Goal: Information Seeking & Learning: Find specific page/section

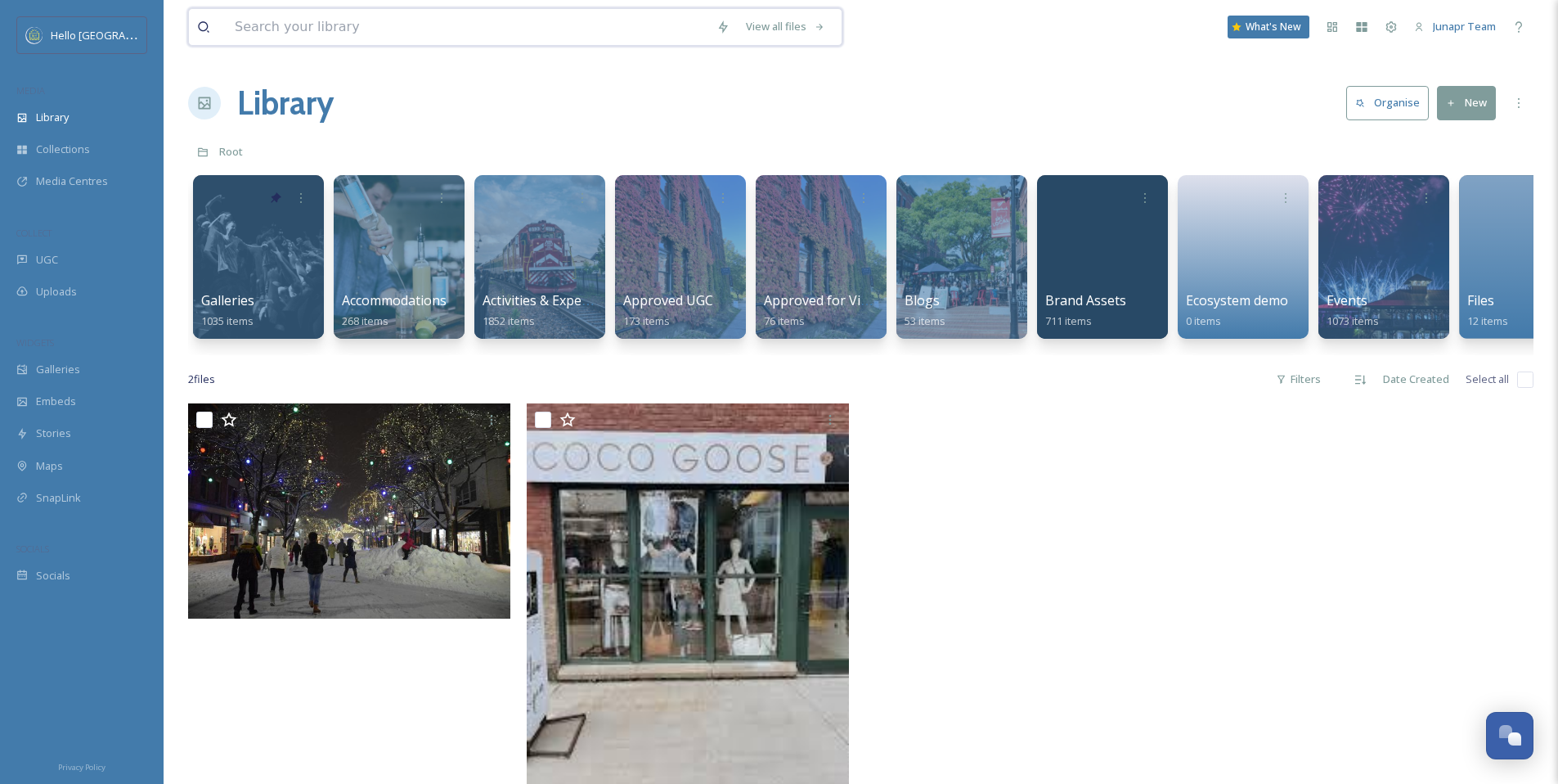
click at [335, 26] on input at bounding box center [467, 27] width 482 height 36
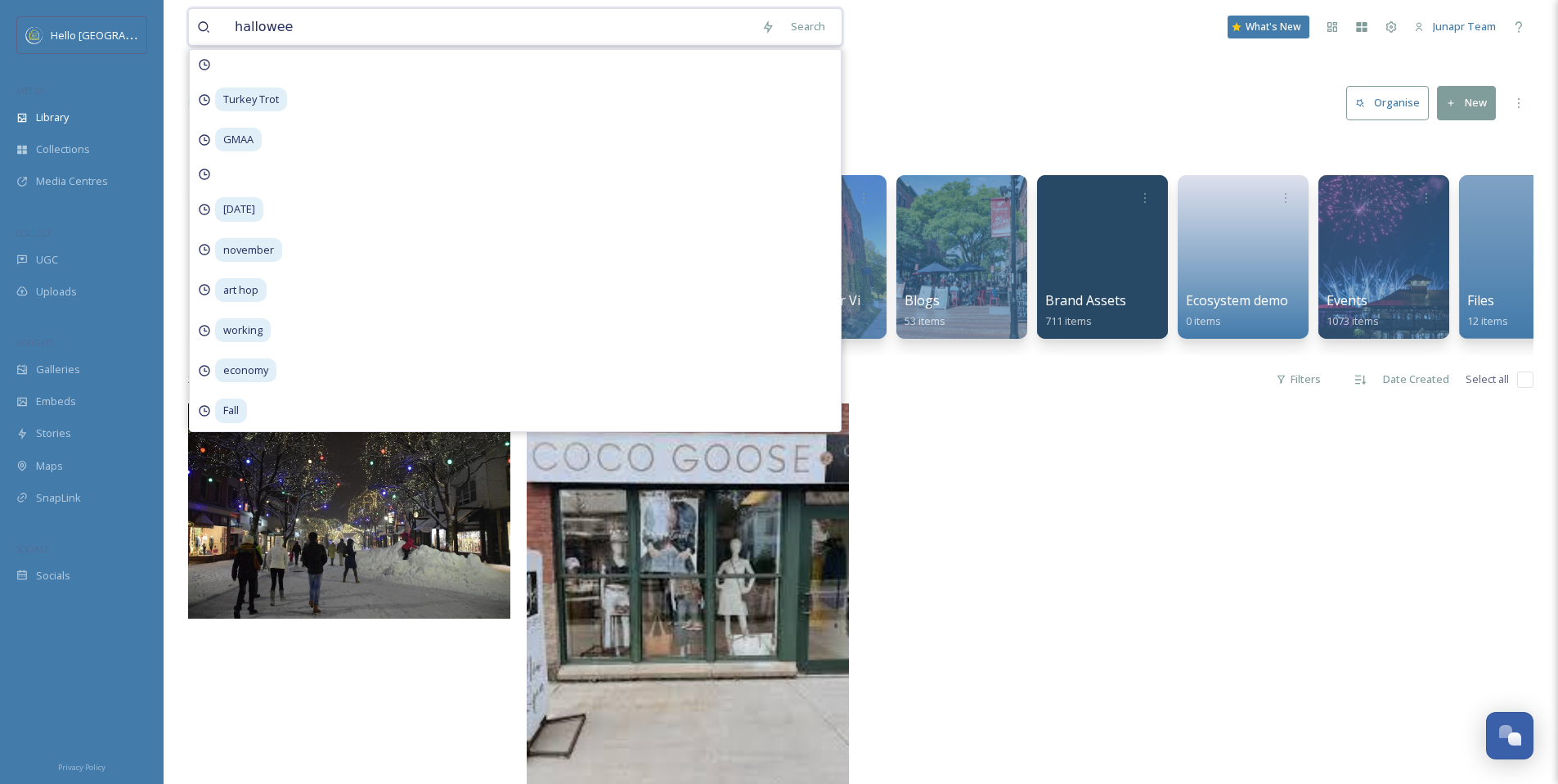
type input "[DATE]"
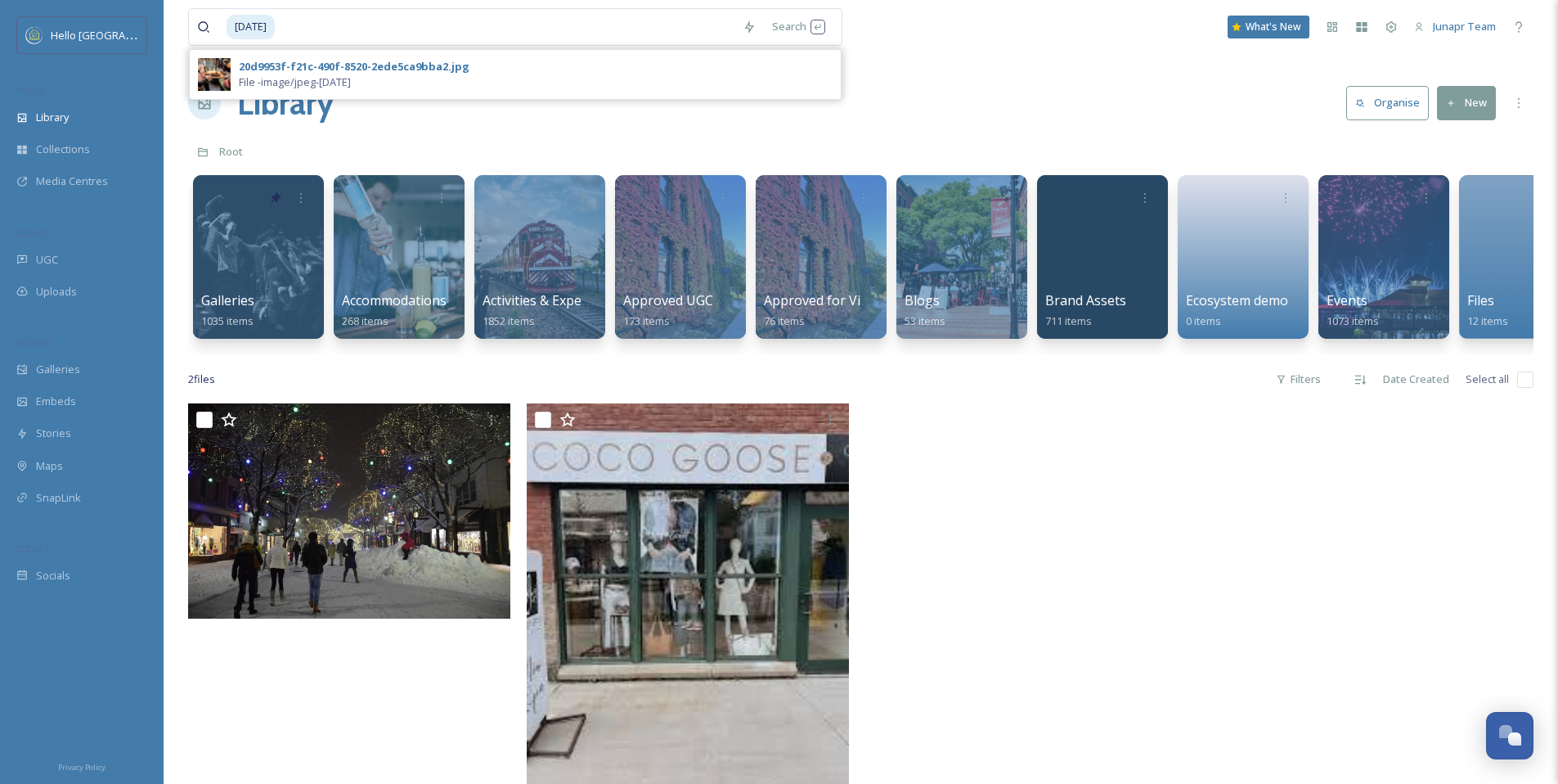
click at [993, 45] on div "[DATE] Search 20d9953f-f21c-490f-8520-2ede5ca9bba2.jpg File - image/jpeg - [DAT…" at bounding box center [861, 26] width 1346 height 54
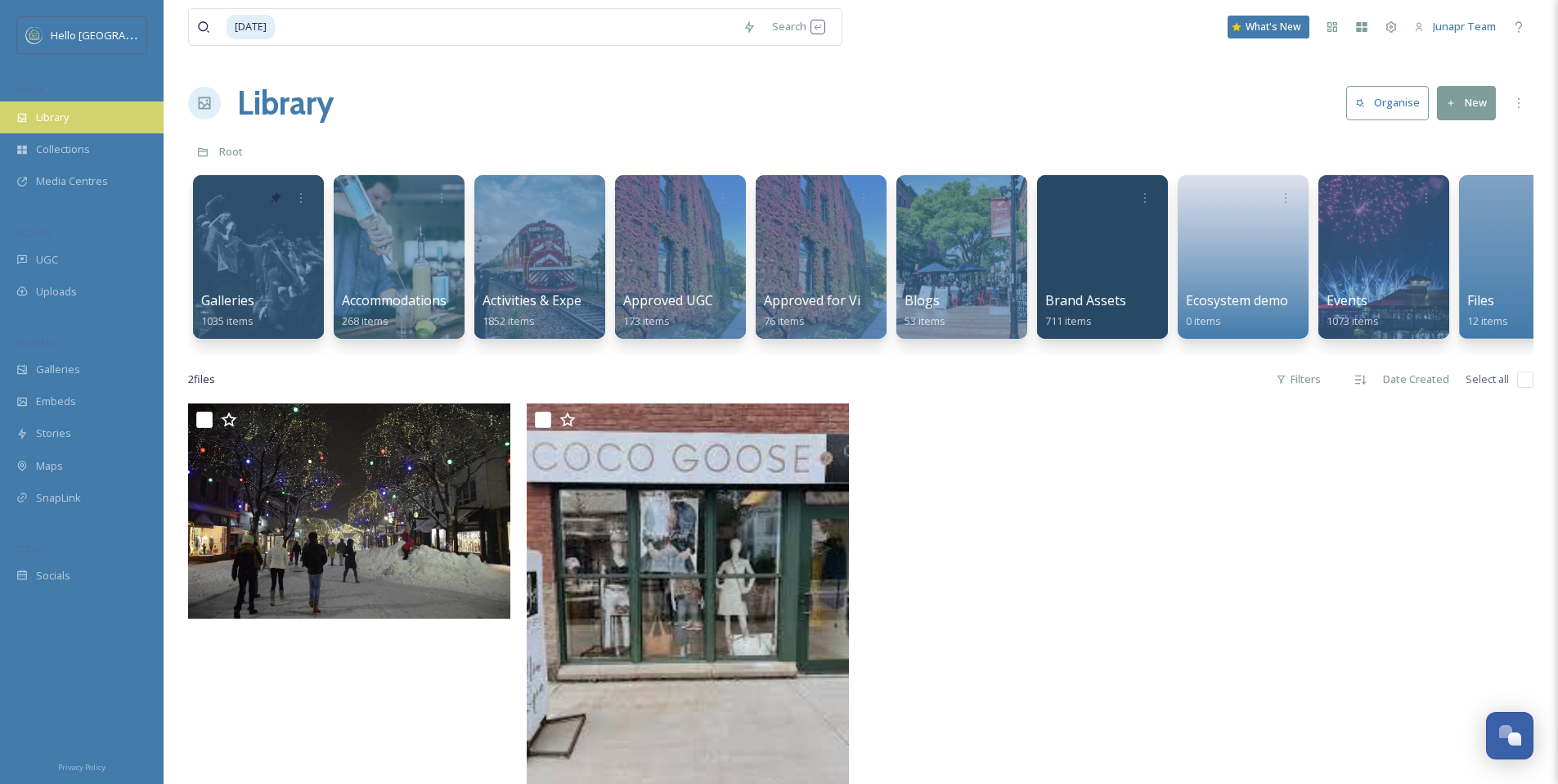
click at [56, 117] on span "Library" at bounding box center [53, 117] width 33 height 15
click at [351, 20] on input at bounding box center [505, 27] width 458 height 36
click at [781, 26] on div "Search Press Enter to search" at bounding box center [799, 26] width 69 height 32
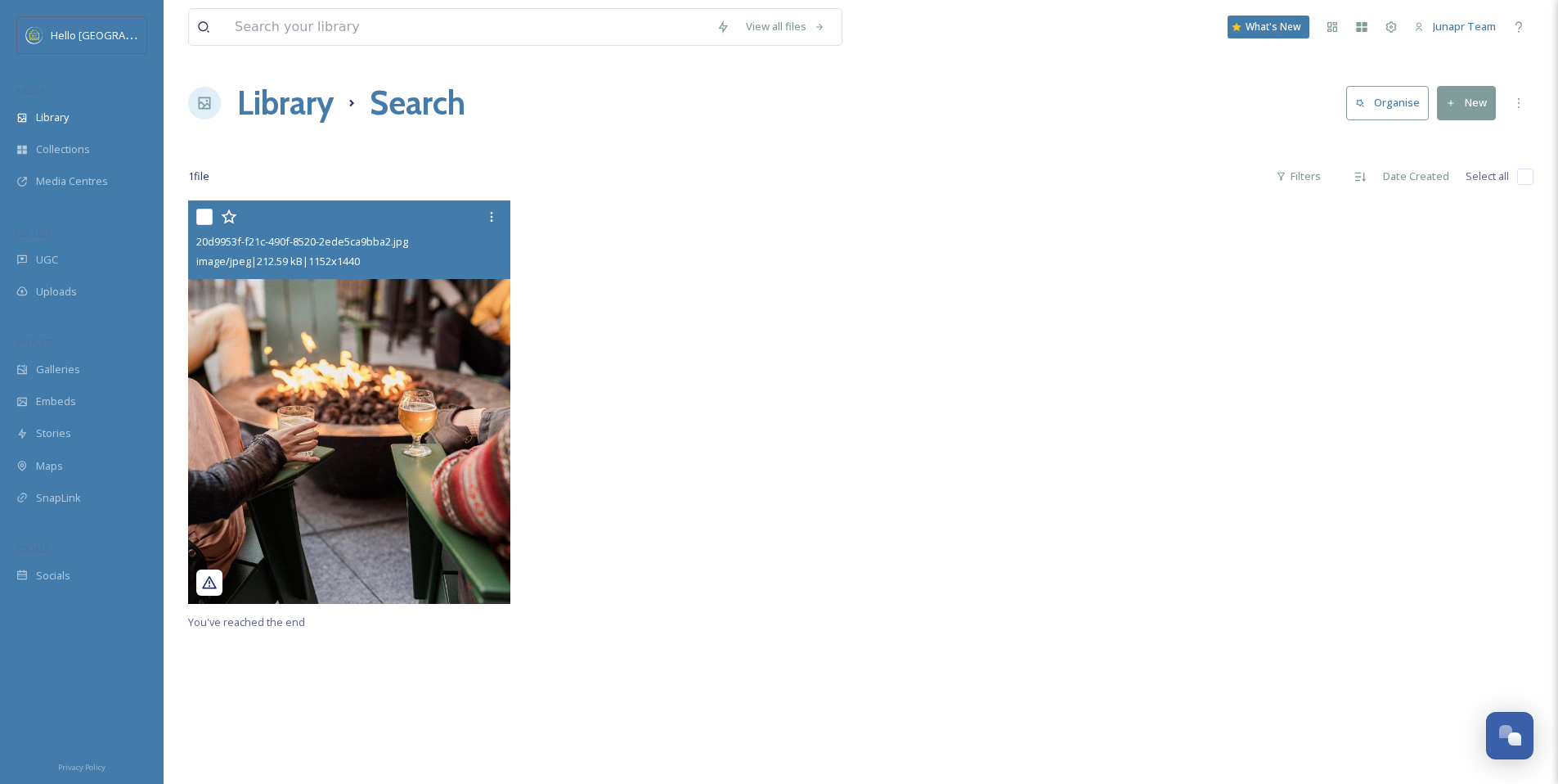
click at [214, 581] on icon at bounding box center [209, 583] width 16 height 16
click at [208, 585] on icon at bounding box center [209, 583] width 16 height 16
click at [426, 221] on div at bounding box center [351, 217] width 310 height 29
click at [374, 236] on span "20d9953f-f21c-490f-8520-2ede5ca9bba2.jpg" at bounding box center [302, 241] width 212 height 15
click at [382, 240] on span "20d9953f-f21c-490f-8520-2ede5ca9bba2.jpg" at bounding box center [302, 241] width 212 height 15
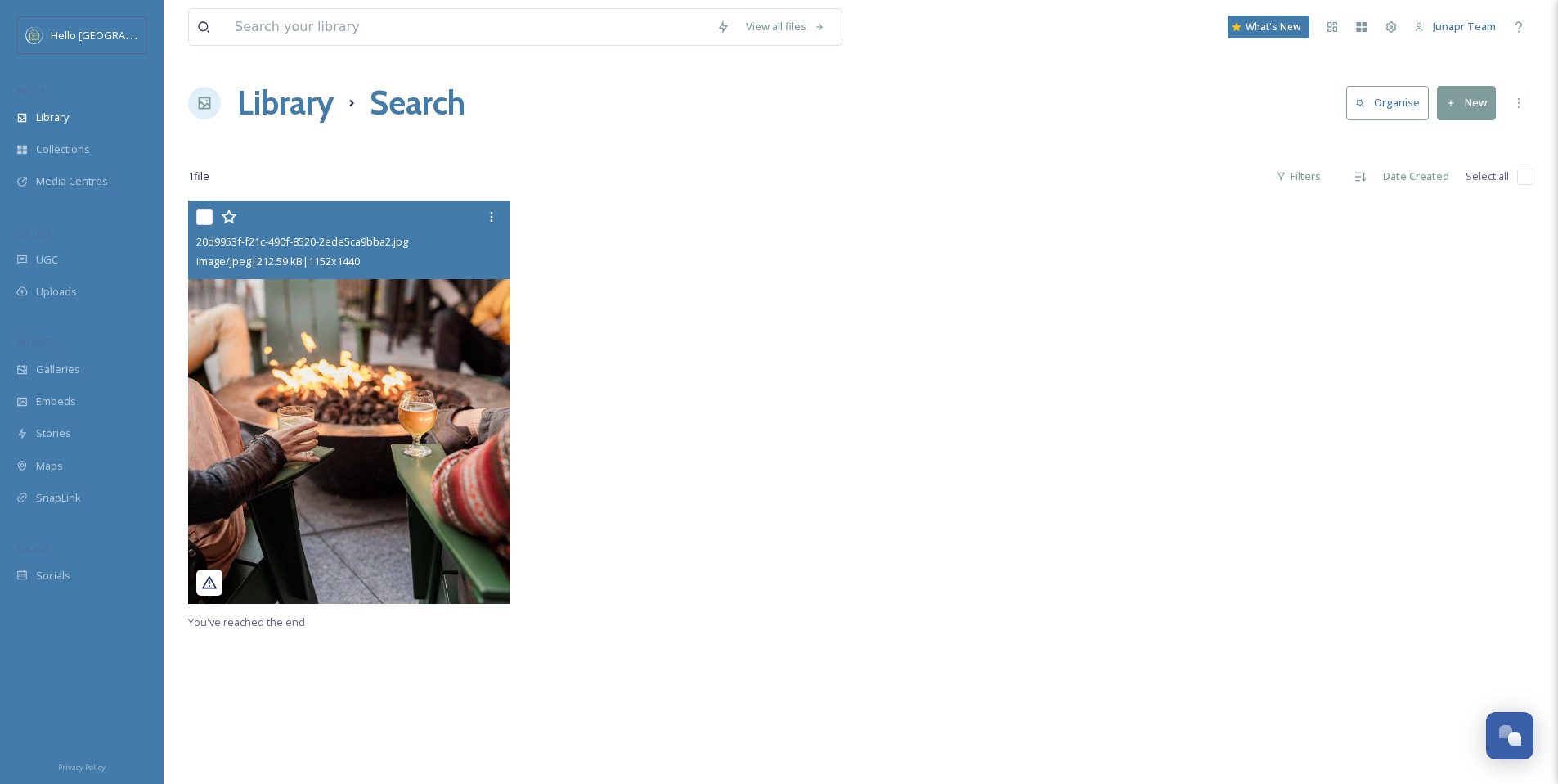
click at [382, 240] on span "20d9953f-f21c-490f-8520-2ede5ca9bba2.jpg" at bounding box center [302, 241] width 212 height 15
click at [378, 406] on img at bounding box center [350, 402] width 322 height 403
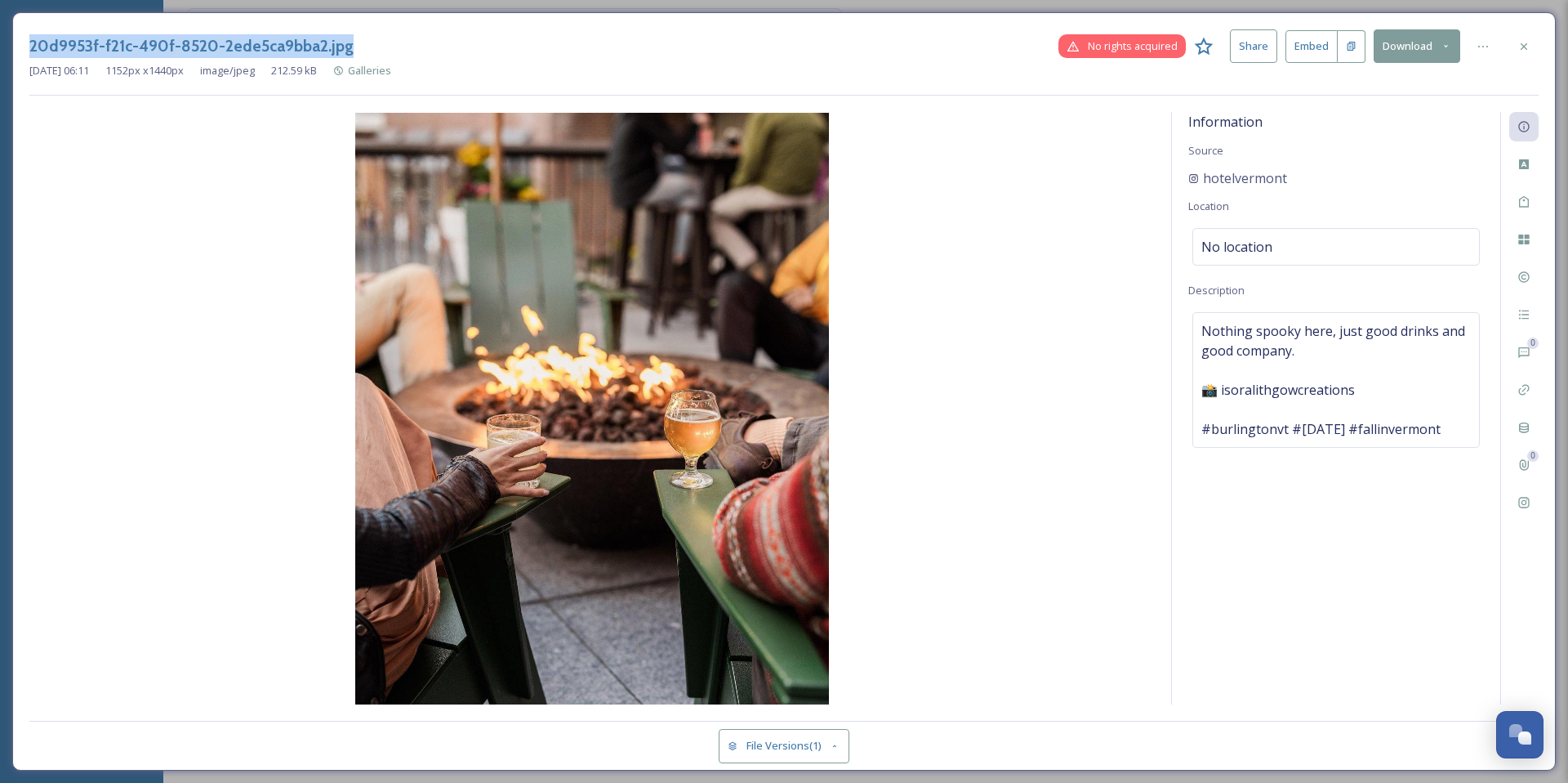
drag, startPoint x: 261, startPoint y: 46, endPoint x: 0, endPoint y: 46, distance: 261.0
click at [0, 46] on div "20d9953f-f21c-490f-8520-2ede5ca9bba2.jpg No rights acquired Share Embed Downloa…" at bounding box center [784, 391] width 1568 height 783
copy h3 "20d9953f-f21c-490f-8520-2ede5ca9bba2.jpg"
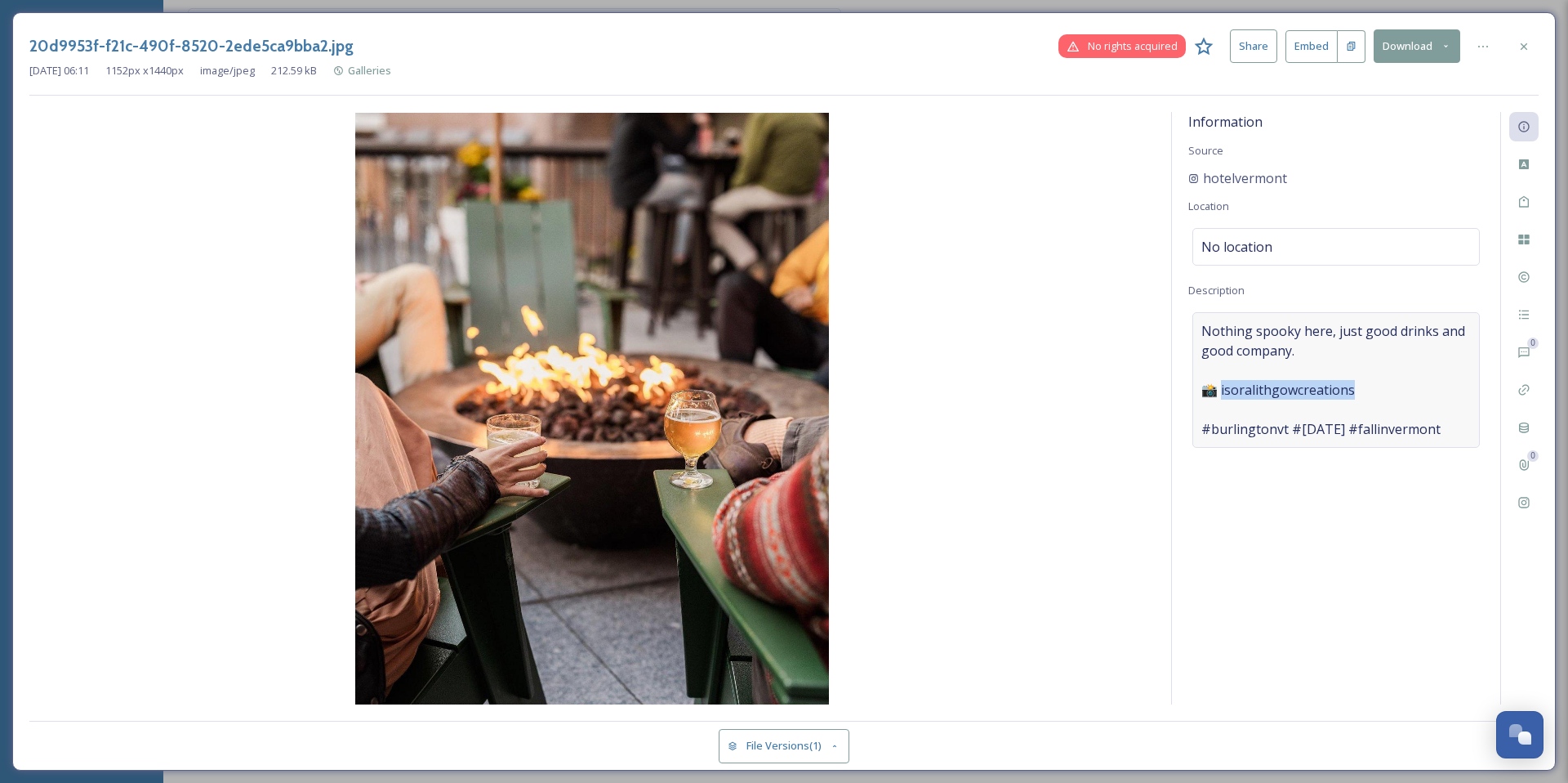
drag, startPoint x: 1356, startPoint y: 388, endPoint x: 1222, endPoint y: 389, distance: 134.0
click at [1222, 389] on span "Nothing spooky here, just good drinks and good company. 📸 isoralithgowcreations…" at bounding box center [1335, 379] width 269 height 117
drag, startPoint x: 1363, startPoint y: 389, endPoint x: 1210, endPoint y: 382, distance: 153.2
click at [1210, 382] on textarea "Nothing spooky here, just good drinks and good company. 📸 isoralithgowcreations…" at bounding box center [1335, 379] width 295 height 136
click at [1526, 47] on icon at bounding box center [1523, 46] width 13 height 13
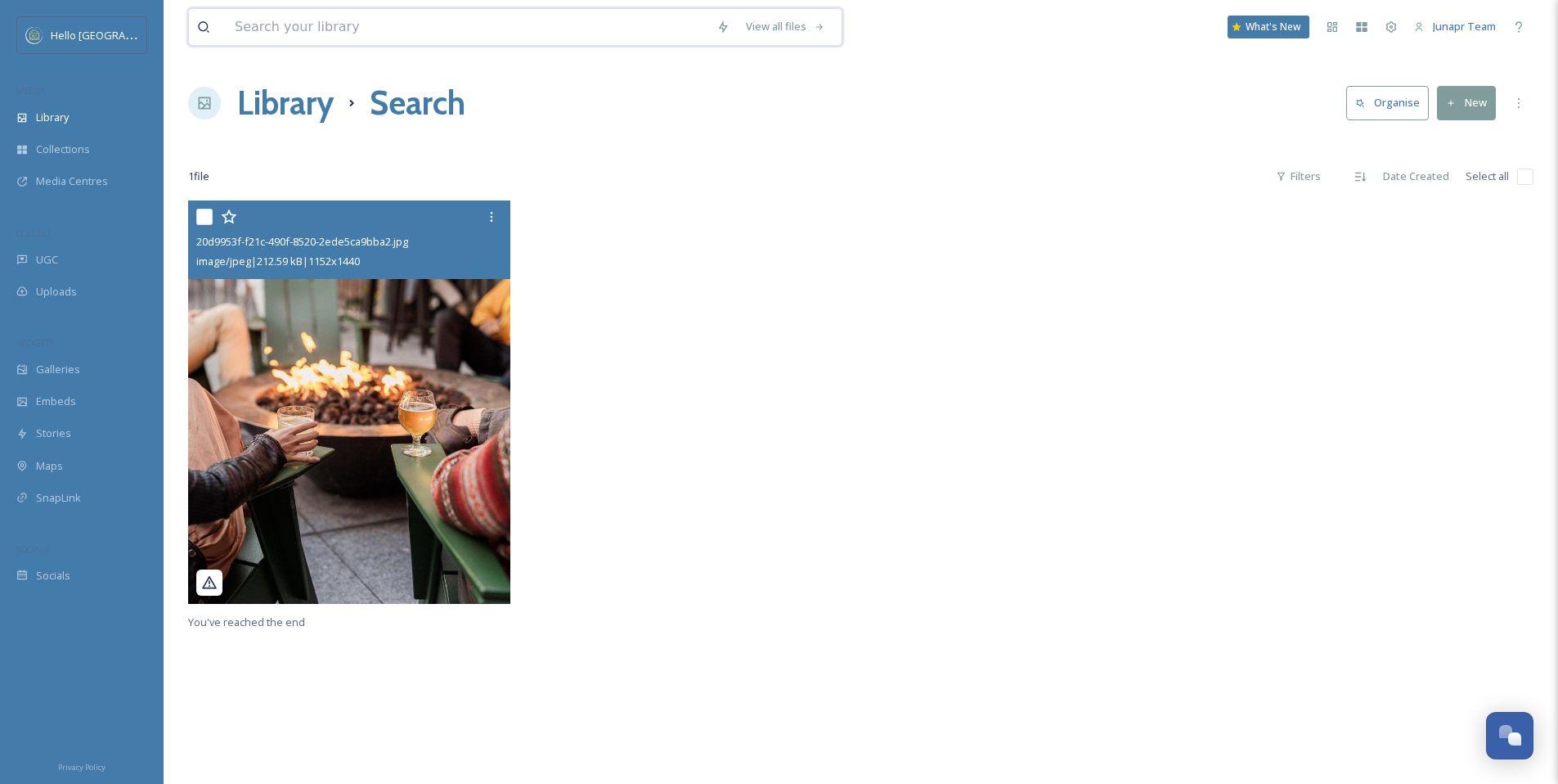
click at [324, 30] on input at bounding box center [467, 27] width 482 height 36
type input "pumpkins"
click at [35, 117] on div "Library" at bounding box center [82, 117] width 164 height 32
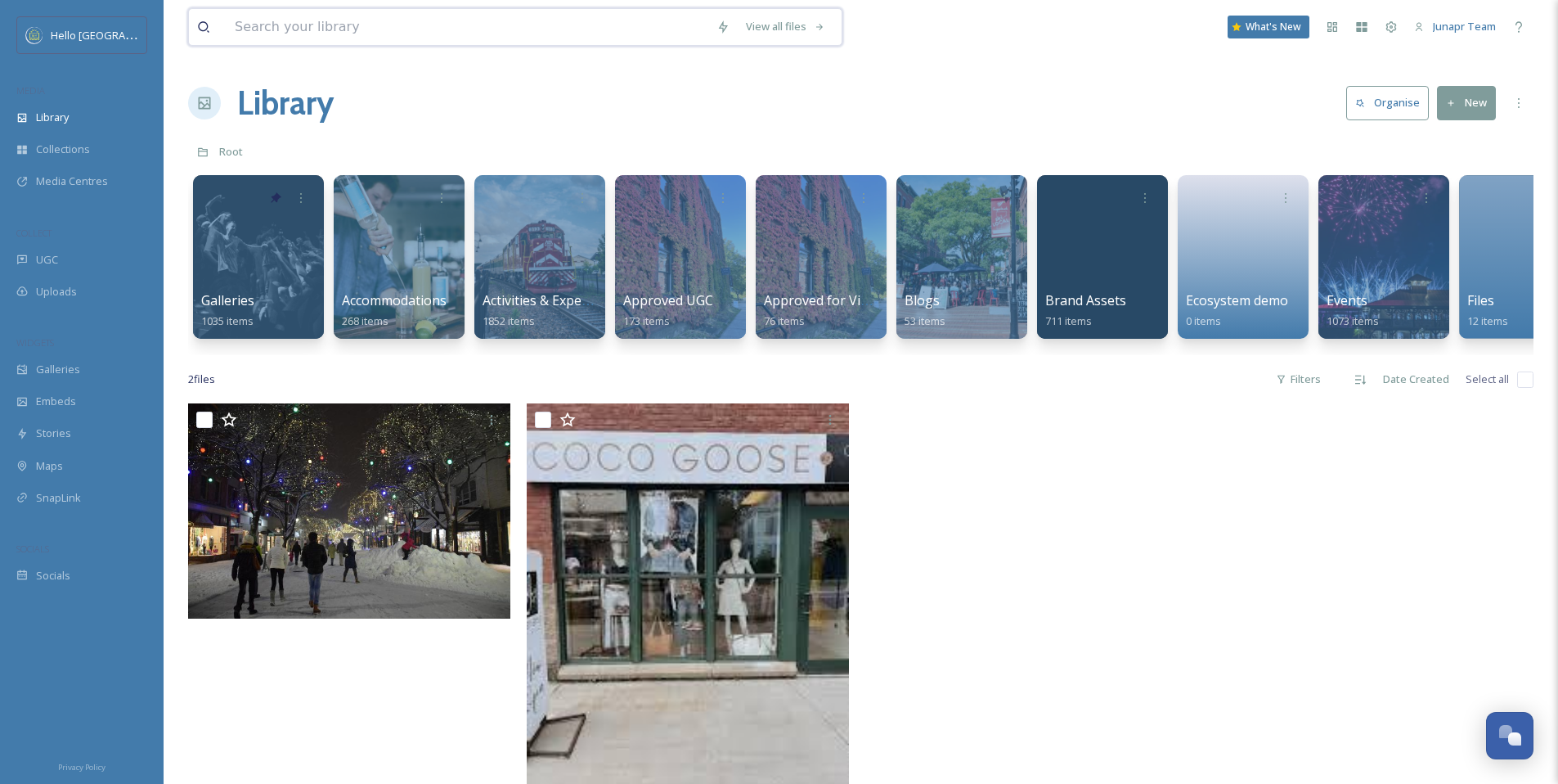
click at [362, 29] on input at bounding box center [467, 27] width 482 height 36
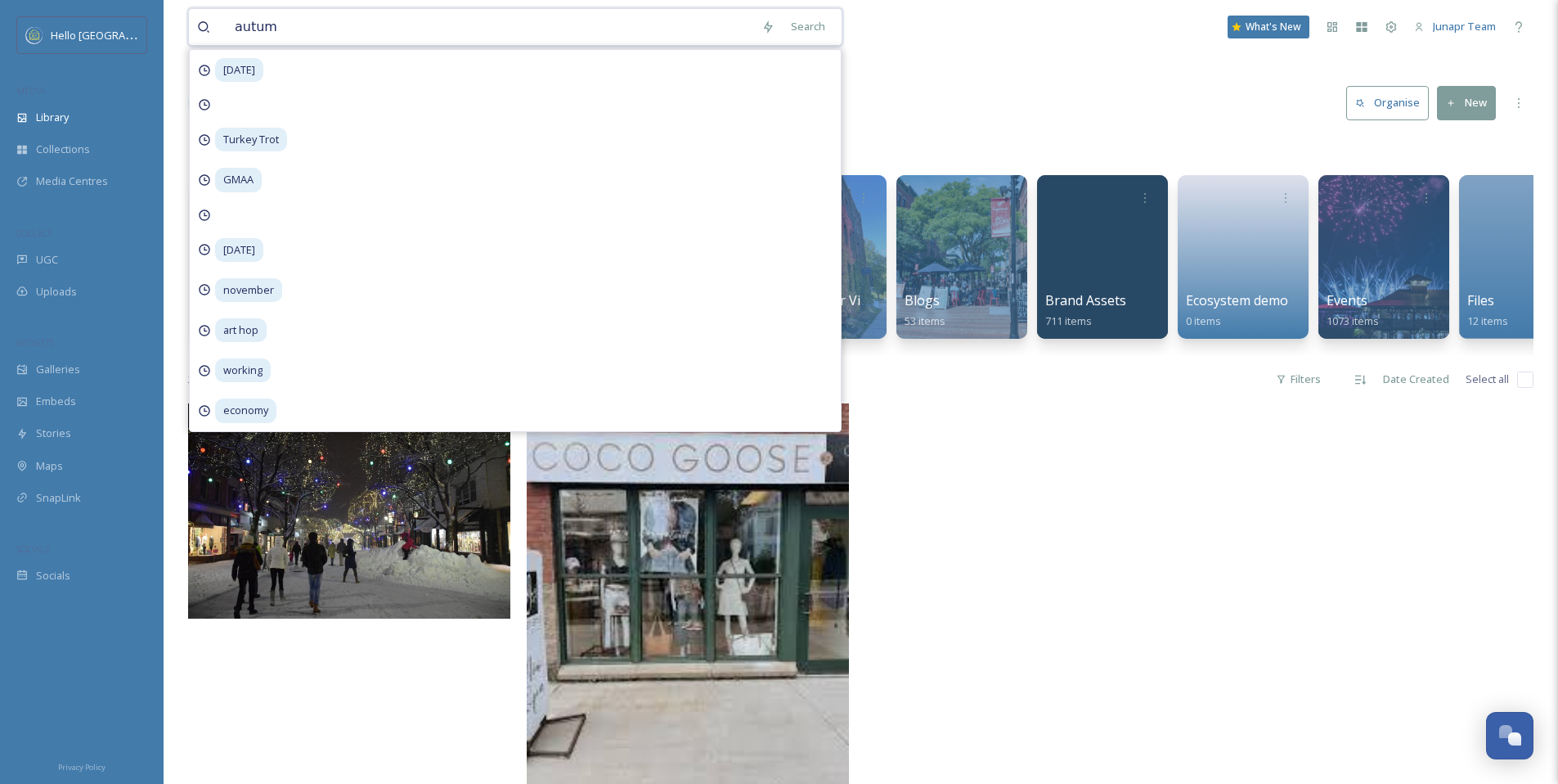
type input "autumn"
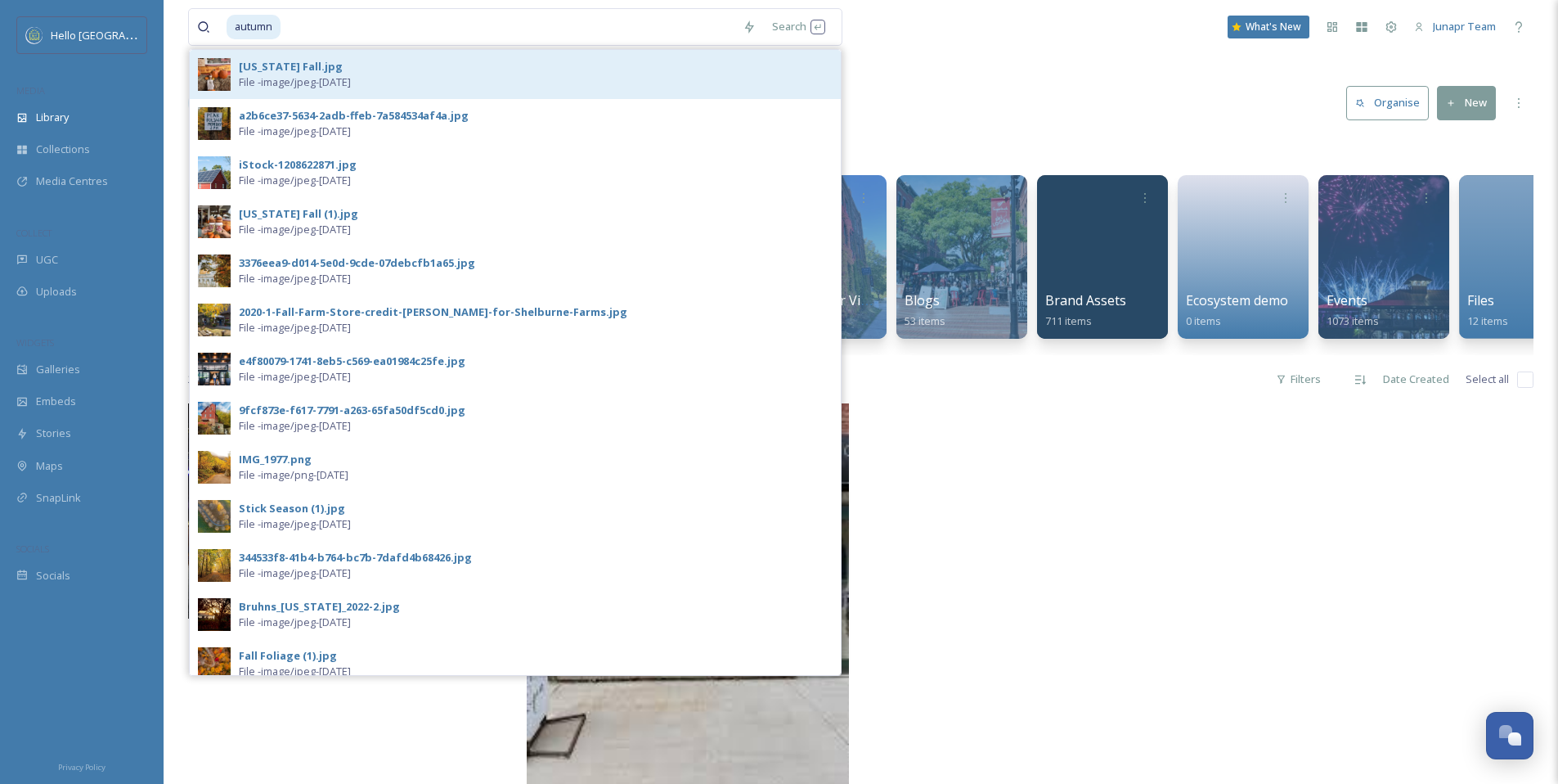
click at [268, 63] on div "[US_STATE] Fall.jpg" at bounding box center [290, 66] width 104 height 15
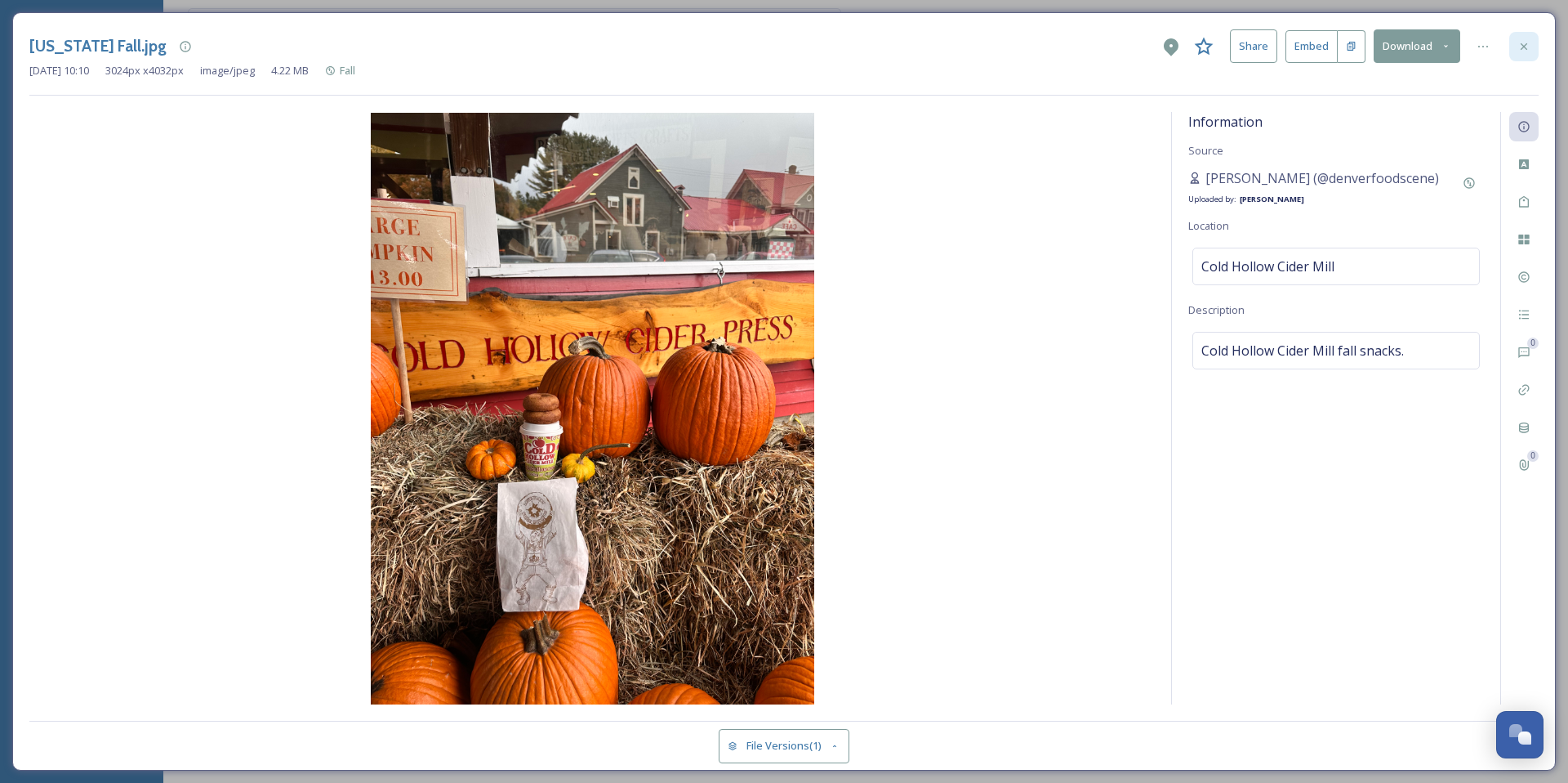
click at [1524, 49] on icon at bounding box center [1523, 46] width 13 height 13
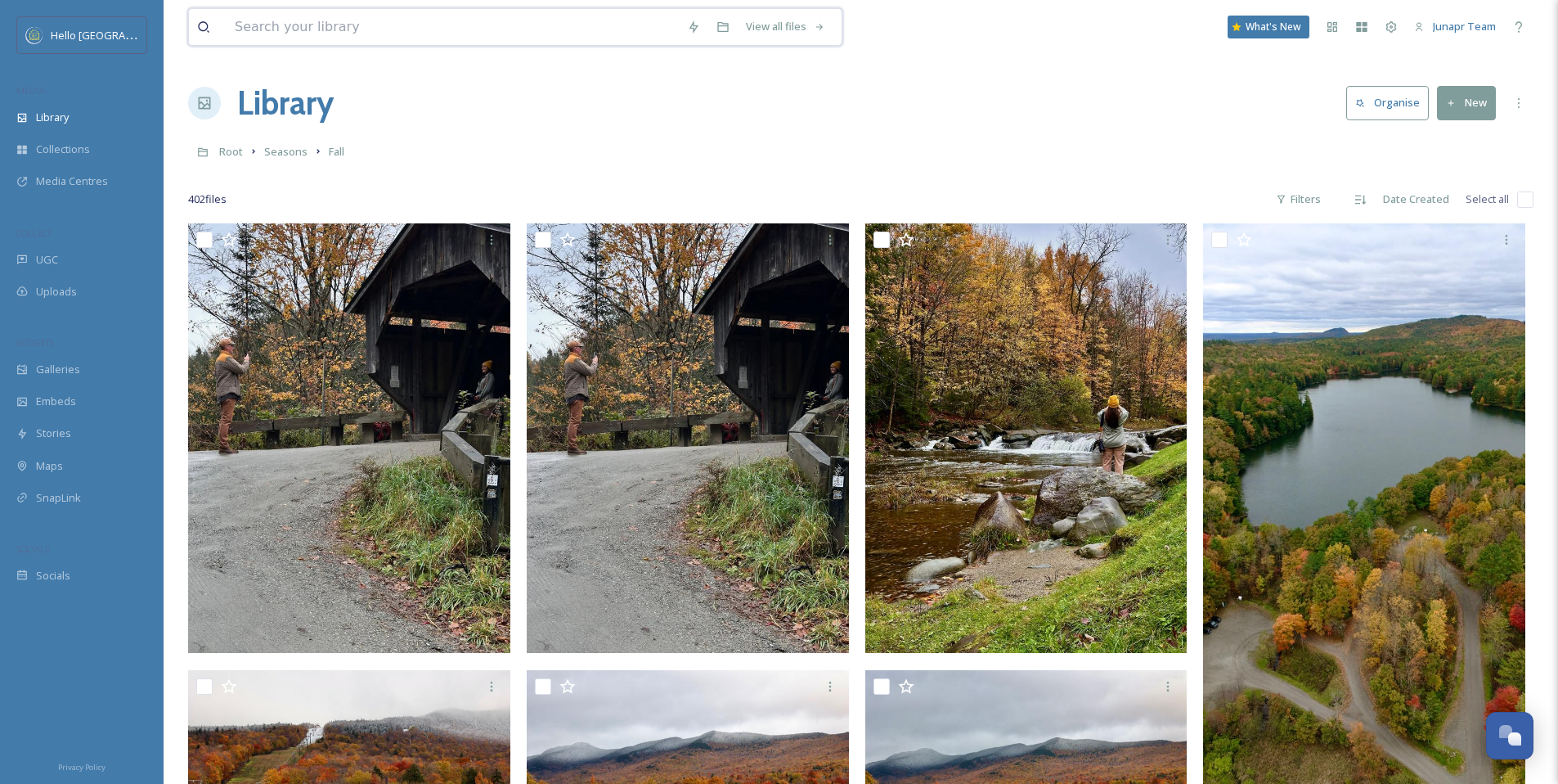
click at [419, 18] on input at bounding box center [453, 27] width 453 height 36
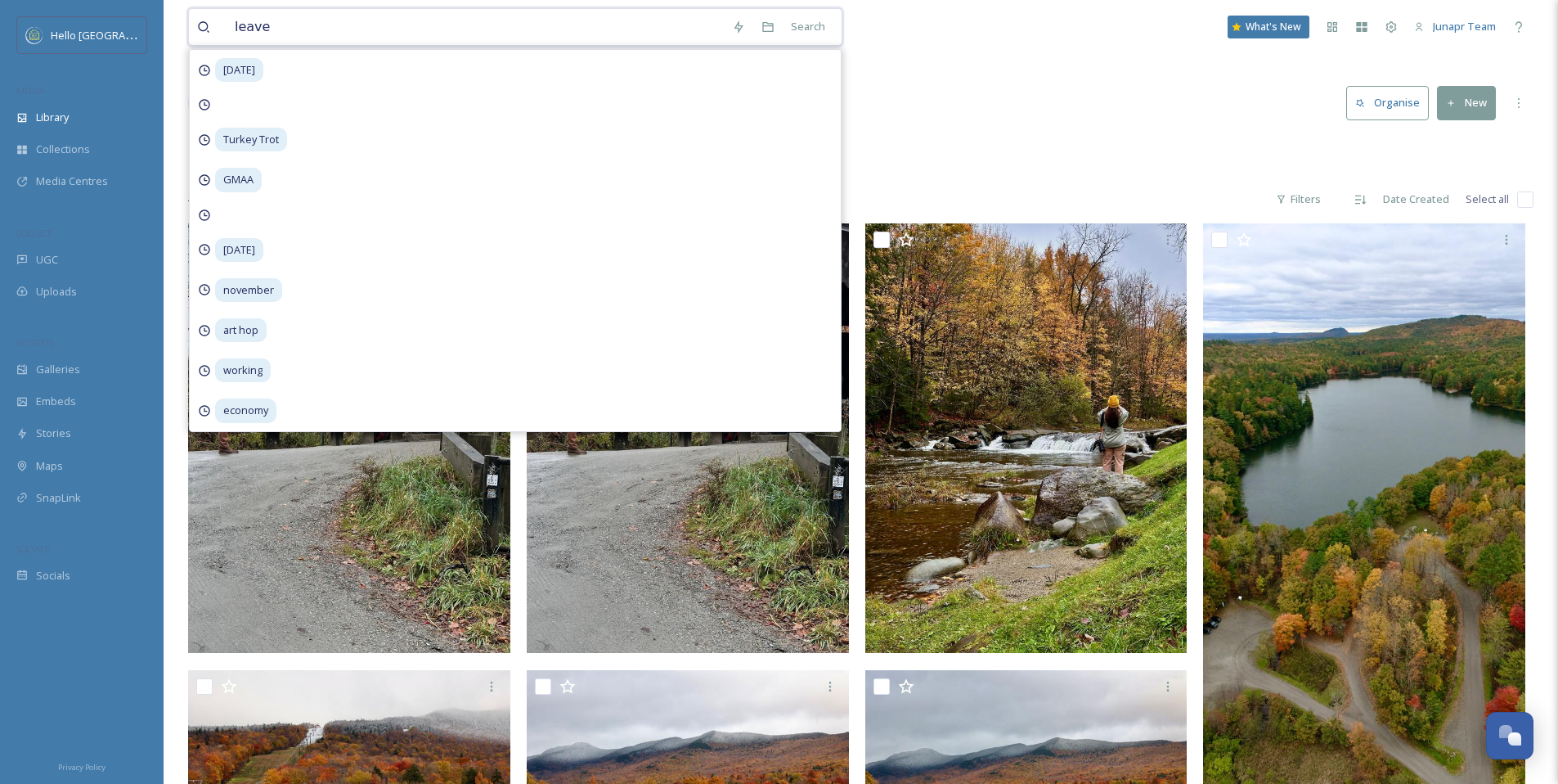
type input "leaves"
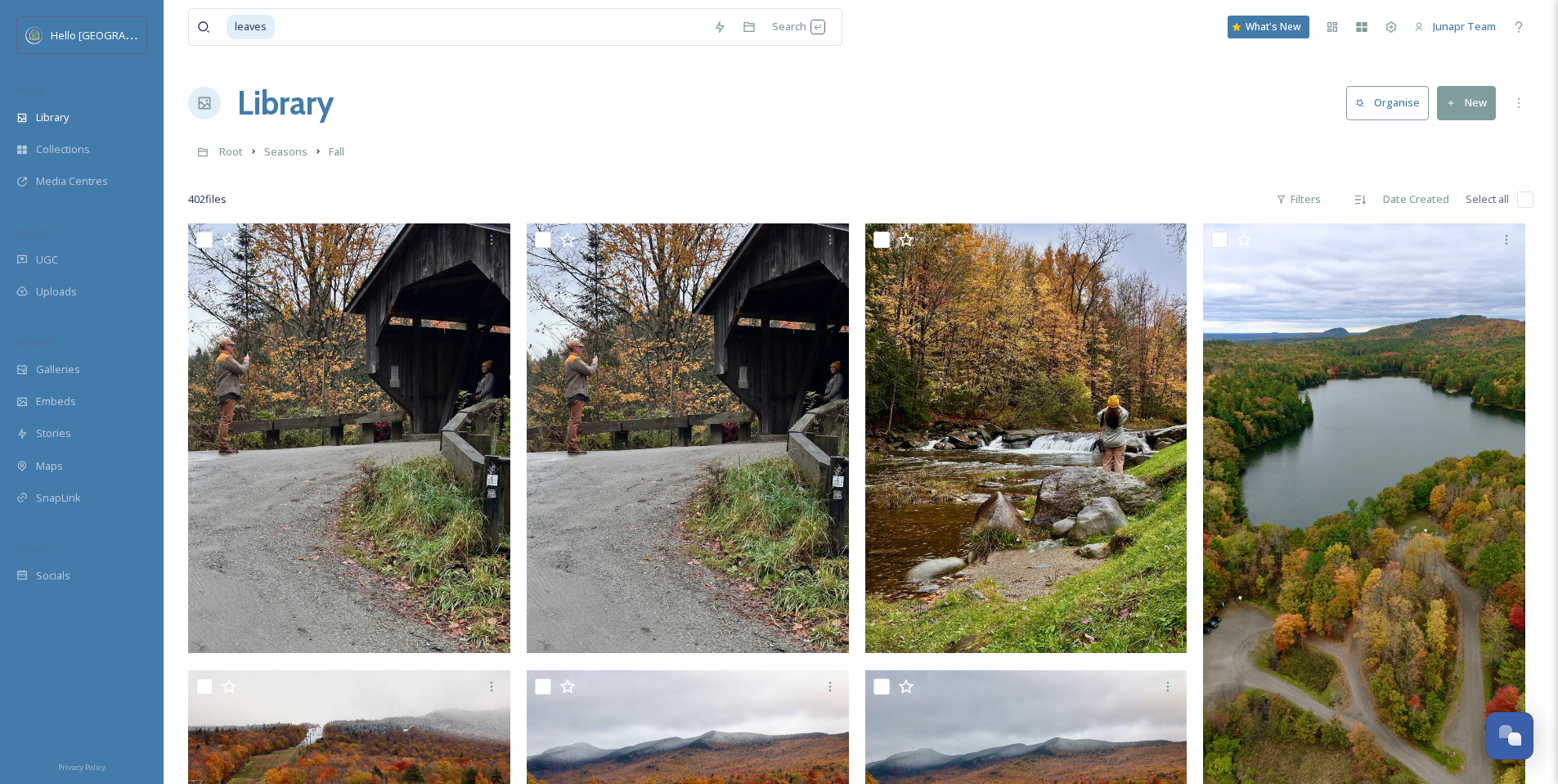
click at [983, 52] on div "leaves Search What's New Junapr Team" at bounding box center [861, 26] width 1346 height 54
drag, startPoint x: 508, startPoint y: 31, endPoint x: 551, endPoint y: 32, distance: 43.0
click at [508, 31] on input at bounding box center [491, 27] width 429 height 36
click at [798, 25] on div "Search Press Enter to search" at bounding box center [799, 26] width 69 height 32
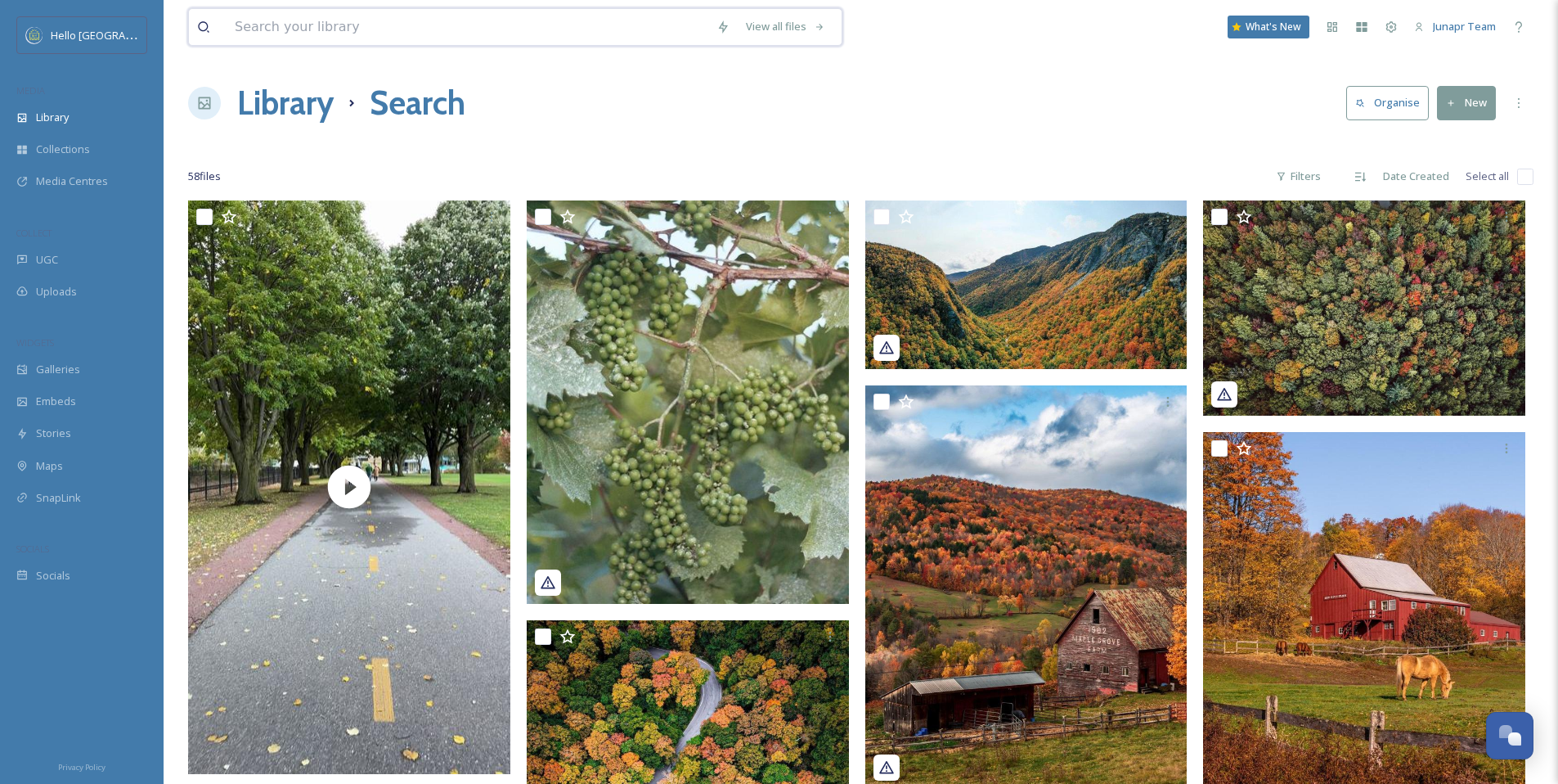
click at [421, 26] on input at bounding box center [467, 27] width 482 height 36
type input "fall"
click at [809, 26] on div "Search" at bounding box center [809, 26] width 51 height 32
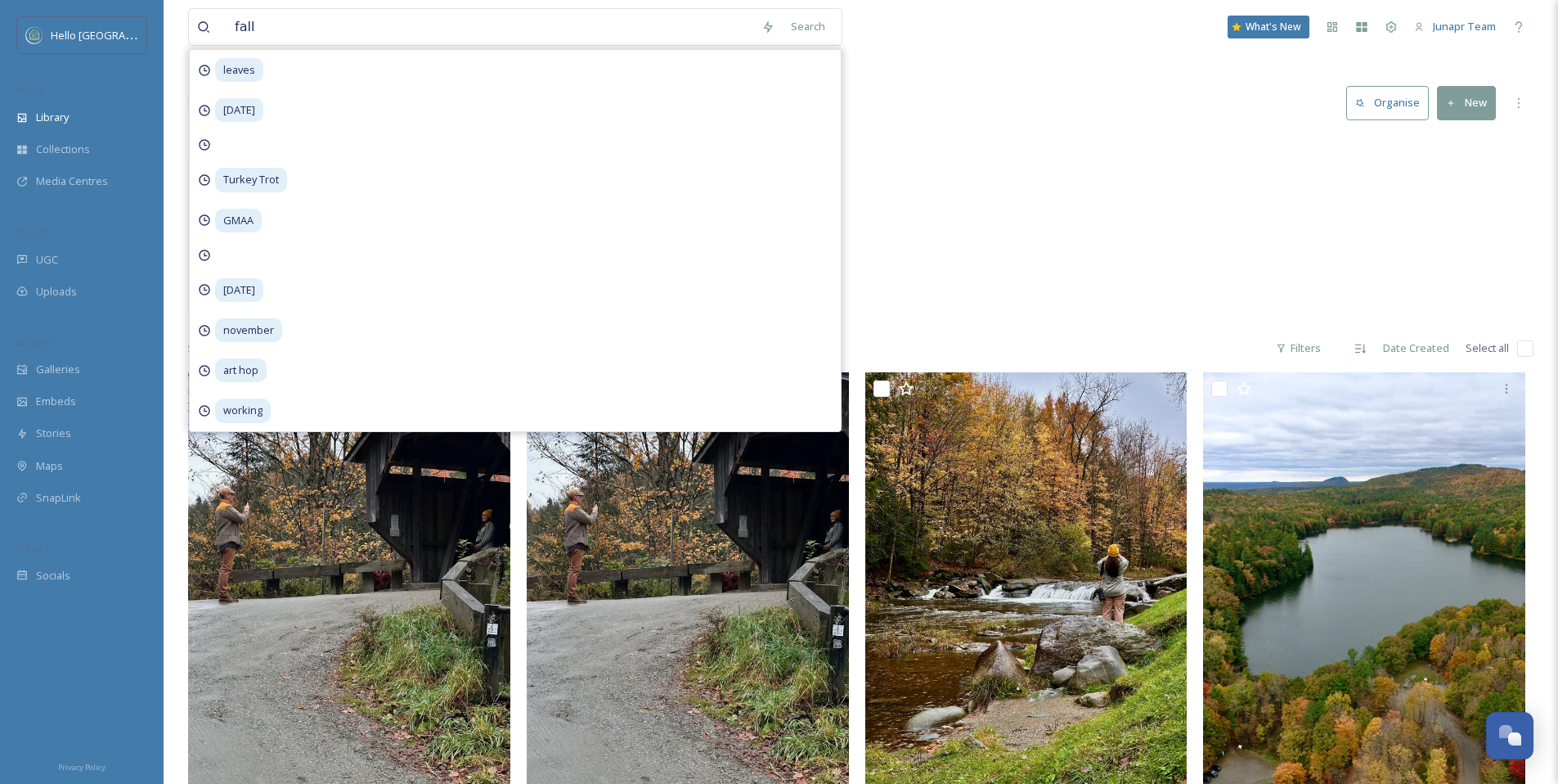
click at [1073, 168] on div "Seasons Fall 402 items" at bounding box center [861, 229] width 1346 height 188
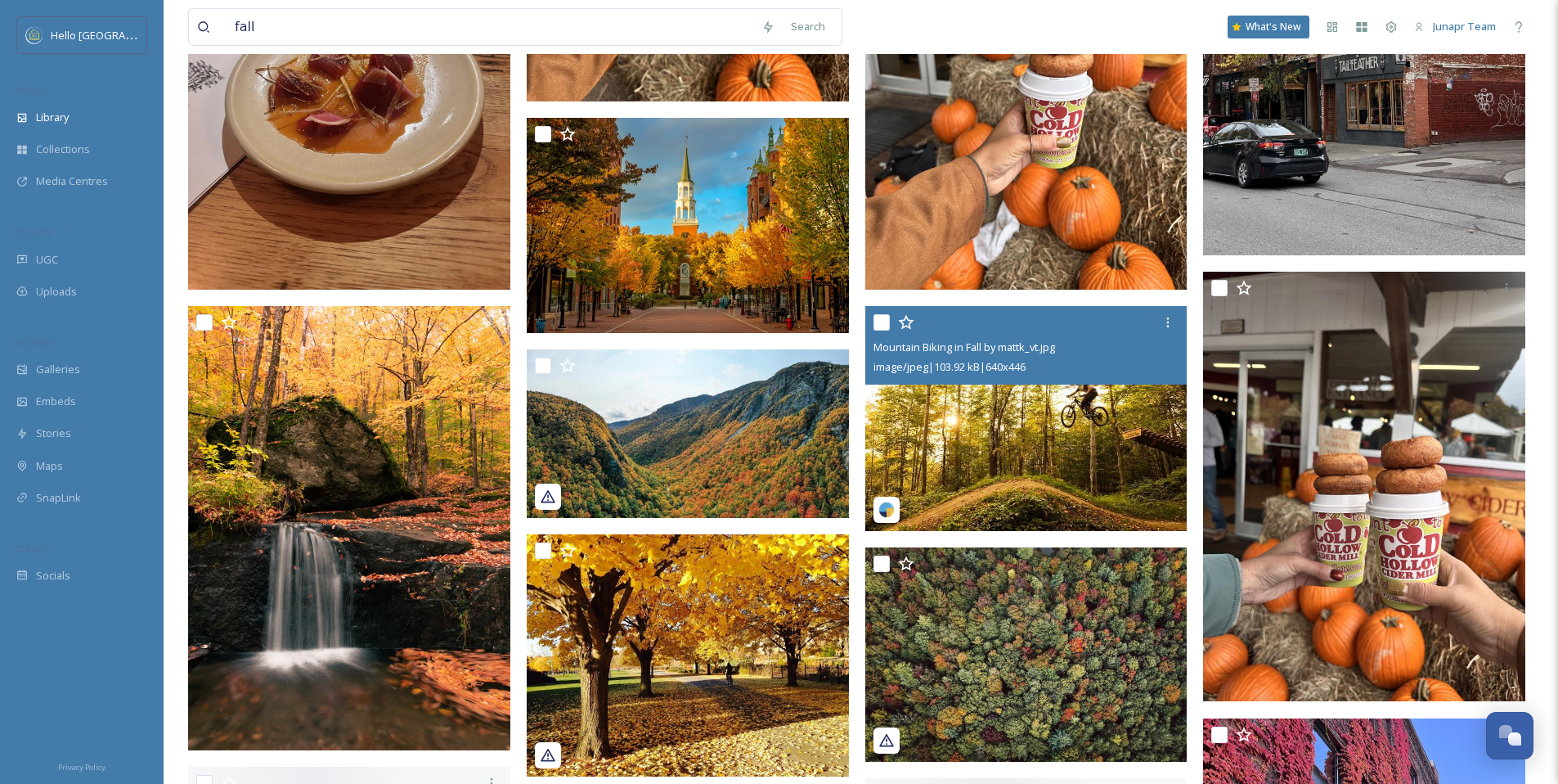
scroll to position [5667, 0]
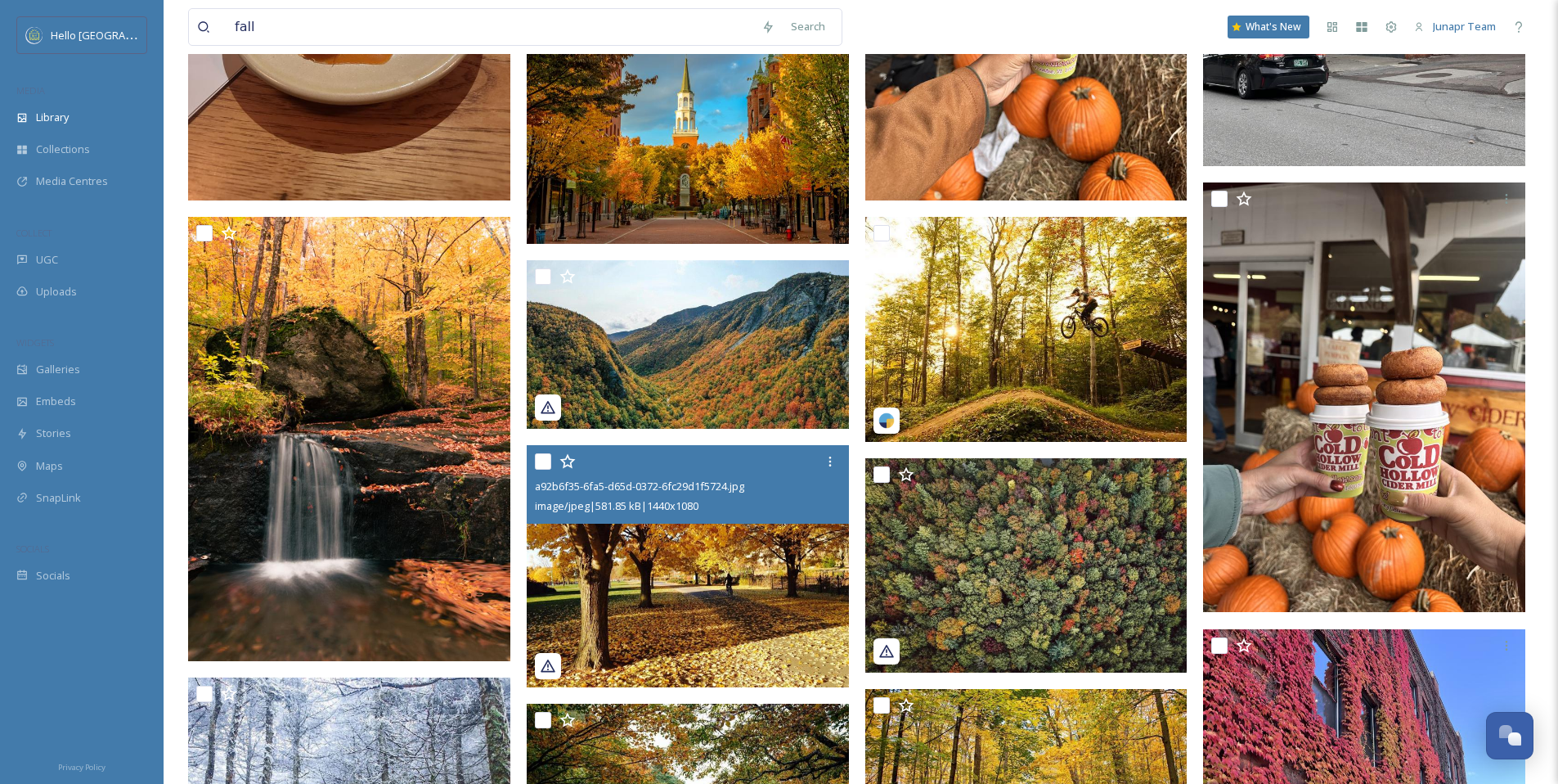
click at [733, 547] on img at bounding box center [688, 566] width 322 height 242
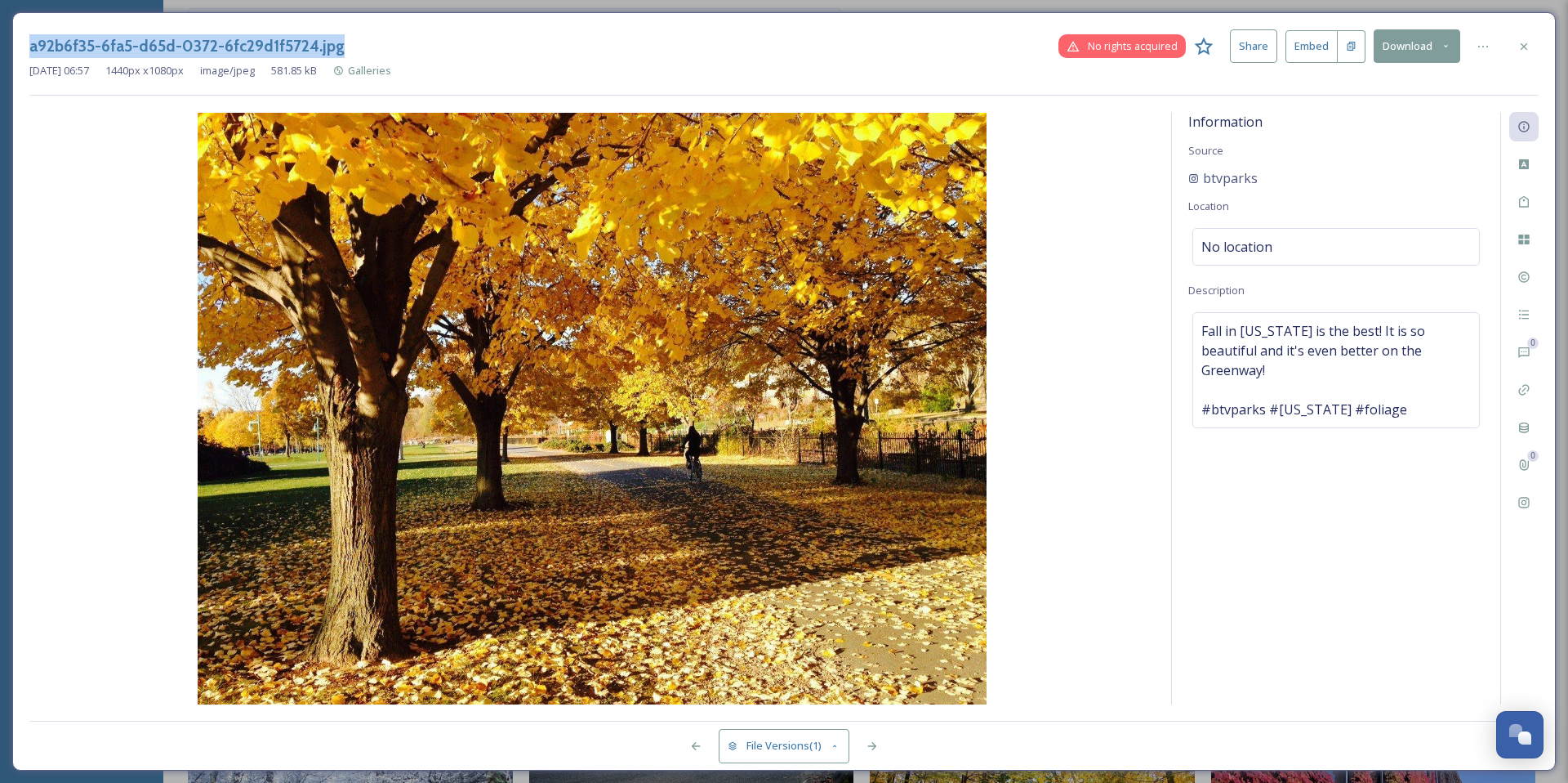
drag, startPoint x: 353, startPoint y: 45, endPoint x: 0, endPoint y: 45, distance: 353.0
click at [0, 45] on div "a92b6f35-6fa5-d65d-0372-6fc29d1f5724.jpg No rights acquired Share Embed Downloa…" at bounding box center [784, 391] width 1568 height 783
copy h3 "a92b6f35-6fa5-d65d-0372-6fc29d1f5724.jpg"
click at [1522, 47] on icon at bounding box center [1523, 45] width 6 height 6
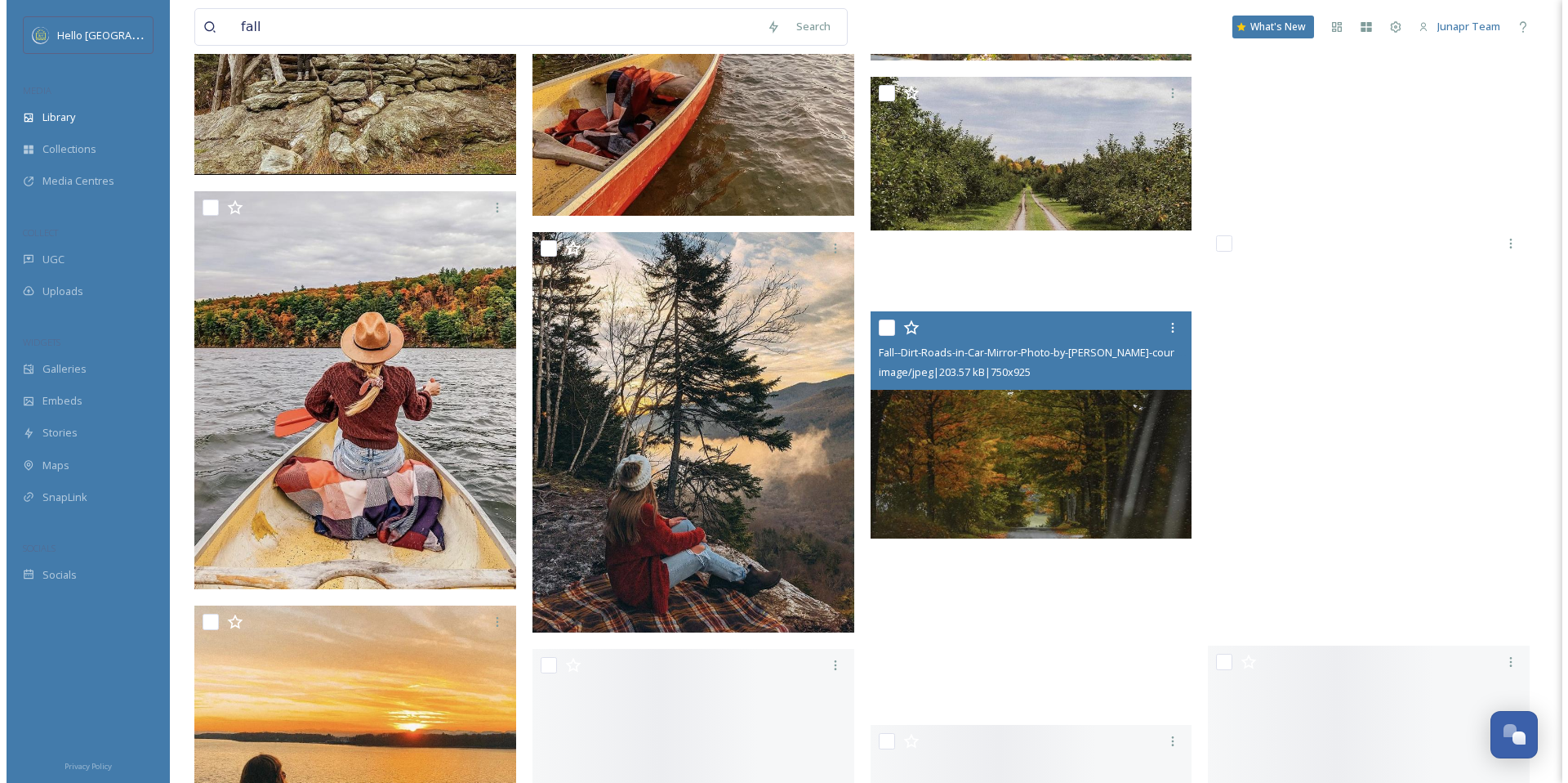
scroll to position [38078, 0]
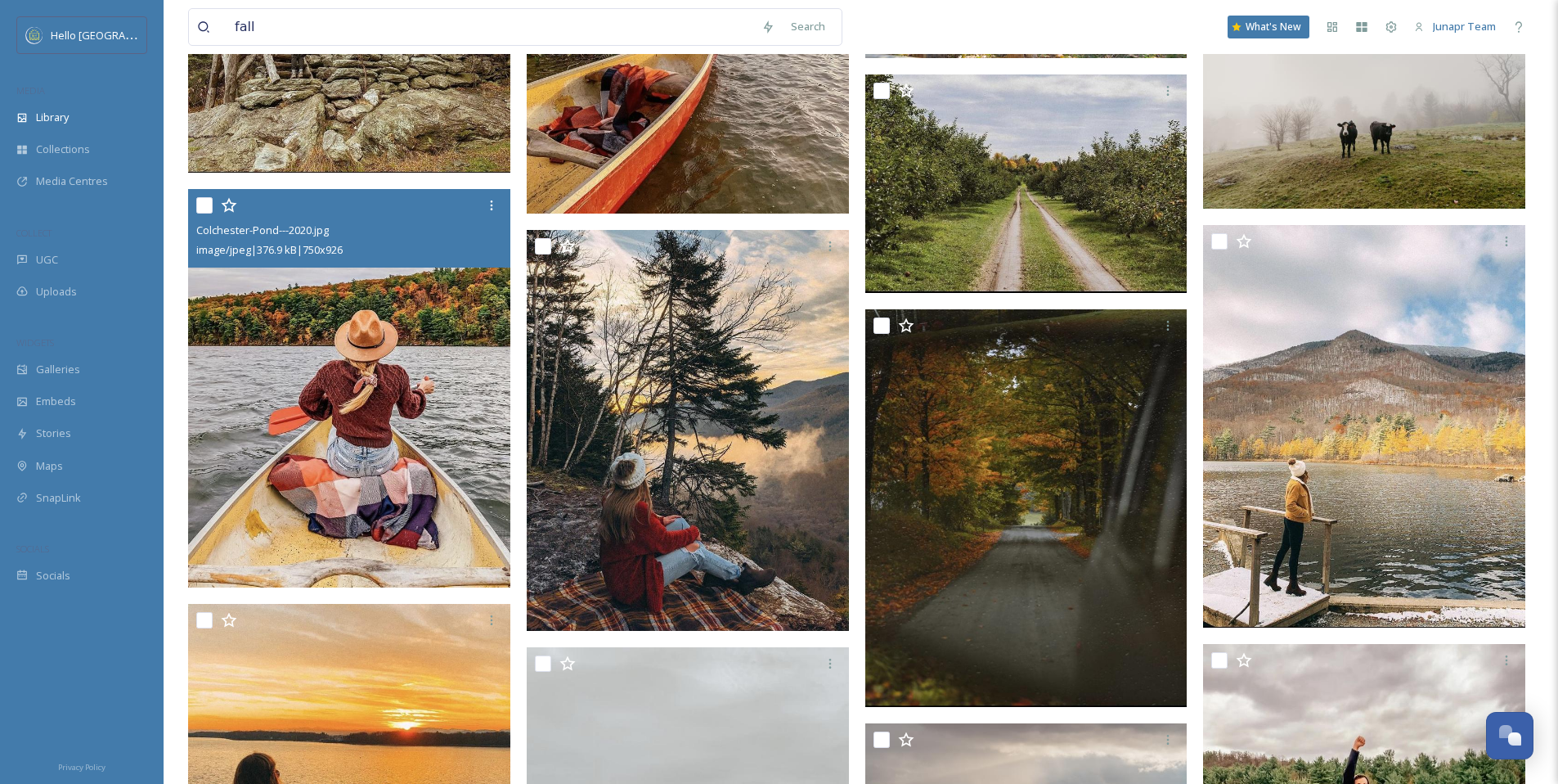
click at [418, 391] on img at bounding box center [350, 388] width 322 height 398
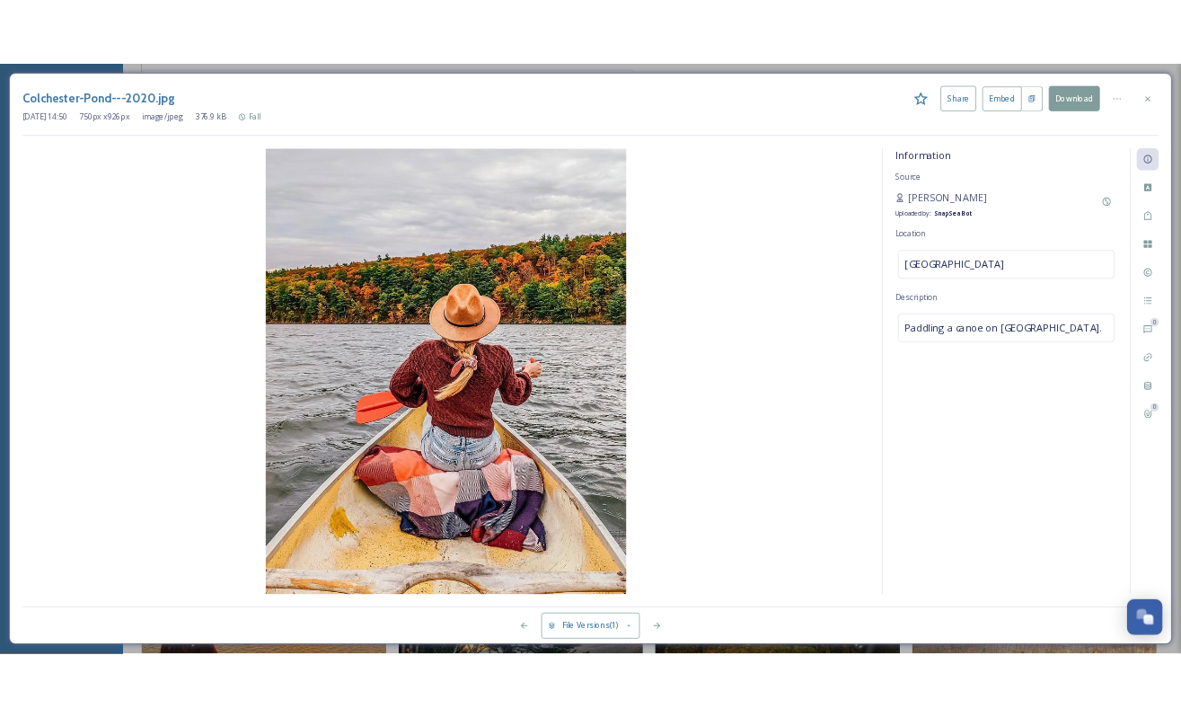
scroll to position [48139, 0]
